Goal: Task Accomplishment & Management: Complete application form

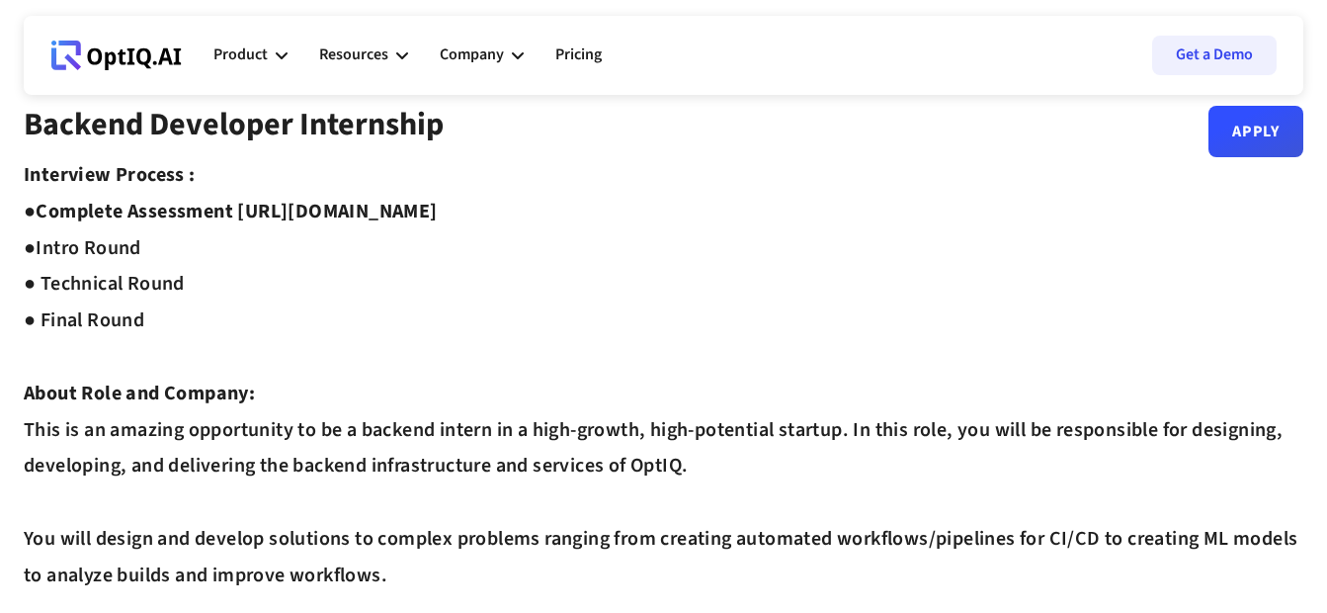
scroll to position [29, 0]
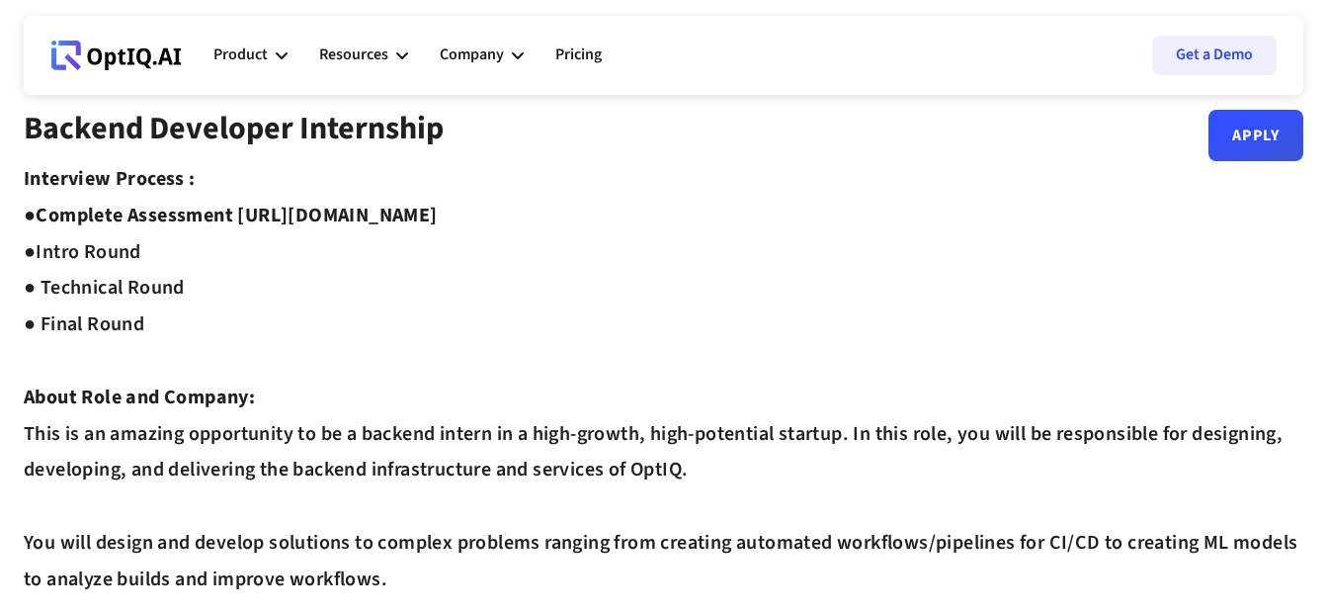
drag, startPoint x: 242, startPoint y: 210, endPoint x: 626, endPoint y: 209, distance: 383.4
copy strong "https://equip.co/assessments/GNUQn/"
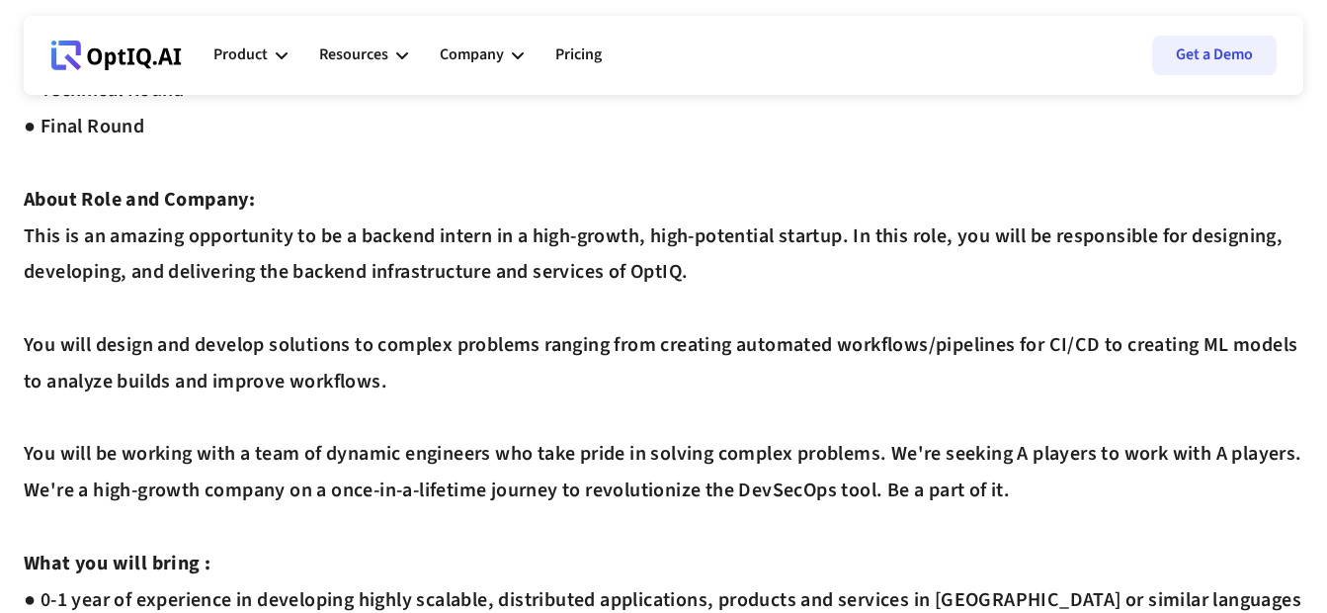
scroll to position [0, 0]
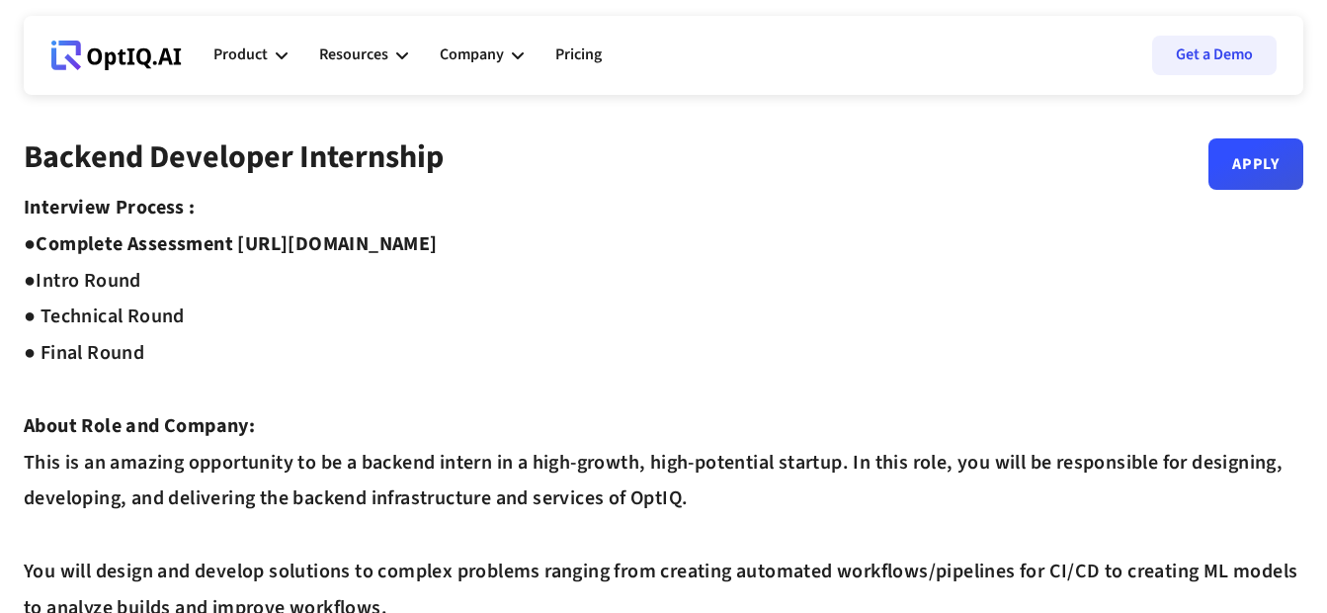
click at [1195, 56] on link "Get a Demo" at bounding box center [1214, 56] width 125 height 40
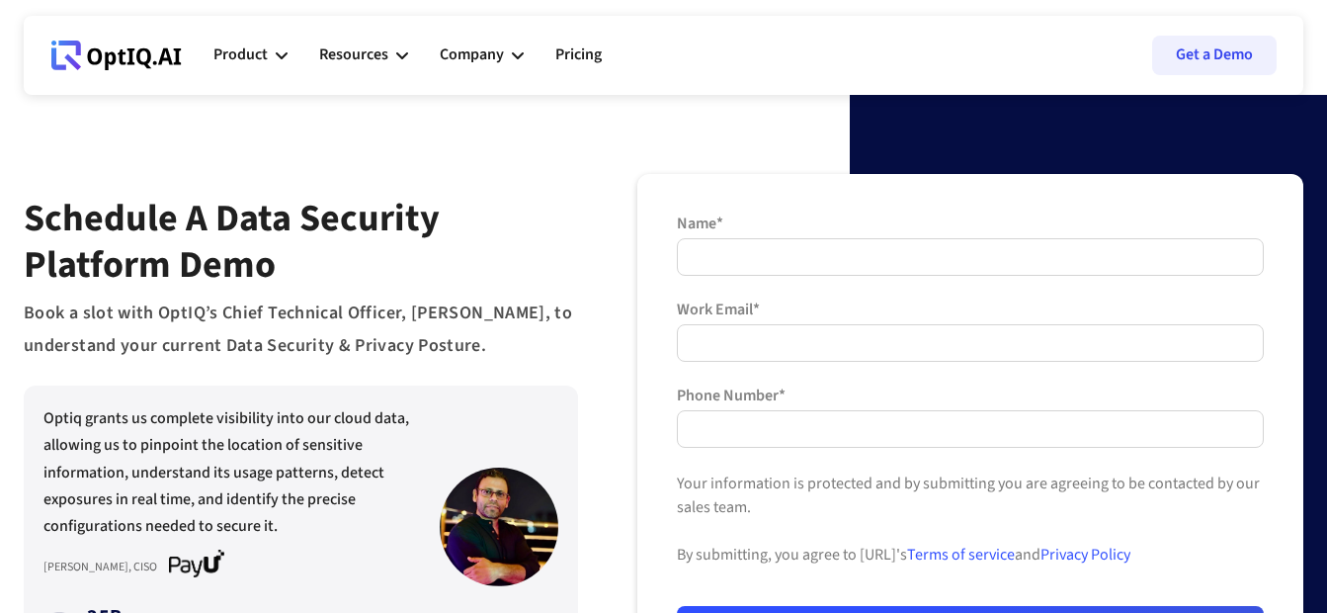
click at [0, 174] on html "Webflow Homepage View dashboard Product AI infrastucture for data security Disc…" at bounding box center [663, 306] width 1327 height 613
